Goal: Task Accomplishment & Management: Complete application form

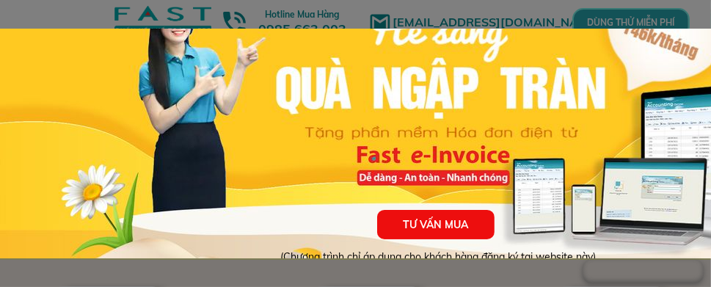
scroll to position [137, 0]
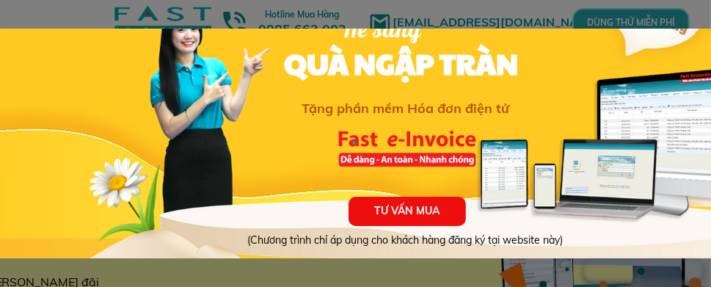
scroll to position [137, 0]
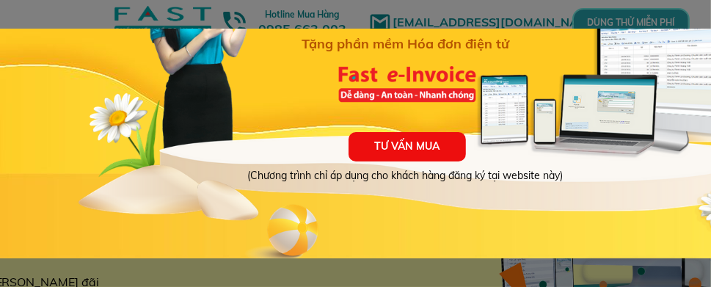
click at [417, 140] on p "TƯ VẤN MUA" at bounding box center [406, 146] width 117 height 29
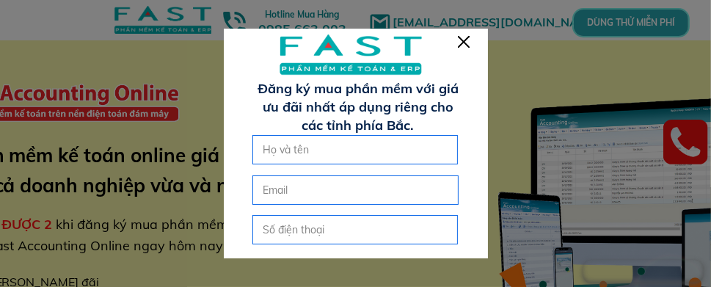
click at [384, 149] on input "text" at bounding box center [355, 150] width 192 height 28
type input "LẠI THỊ MƠ"
click at [323, 228] on input "tel" at bounding box center [355, 230] width 192 height 28
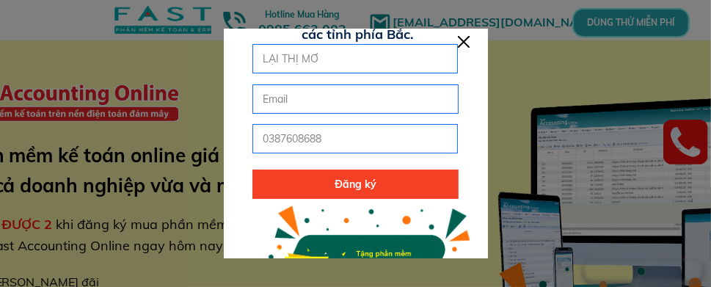
scroll to position [73, 0]
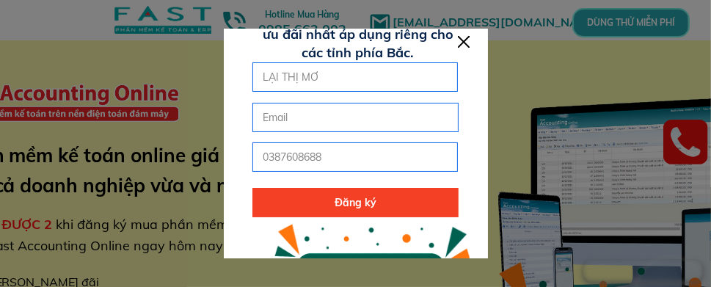
type input "0387608688"
click at [317, 115] on input "email" at bounding box center [355, 117] width 192 height 28
click at [356, 202] on p "Đăng ký" at bounding box center [354, 202] width 205 height 29
click at [299, 121] on input "email" at bounding box center [355, 117] width 192 height 28
type input "[EMAIL_ADDRESS][DOMAIN_NAME]"
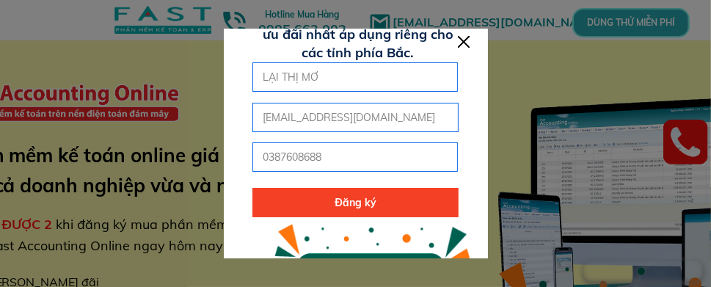
click at [362, 205] on p "Đăng ký" at bounding box center [354, 202] width 205 height 29
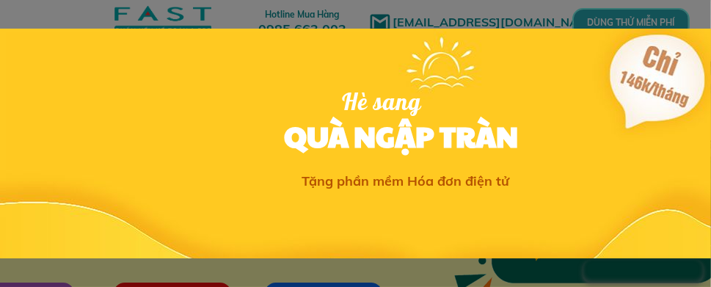
scroll to position [137, 0]
